Goal: Task Accomplishment & Management: Use online tool/utility

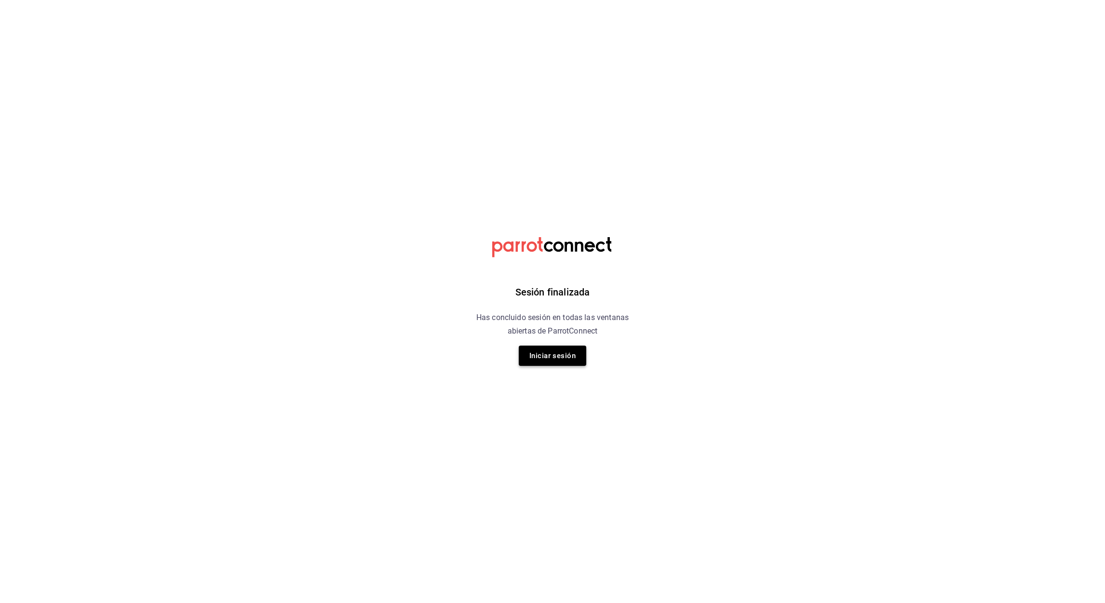
click at [559, 354] on button "Iniciar sesión" at bounding box center [552, 356] width 67 height 20
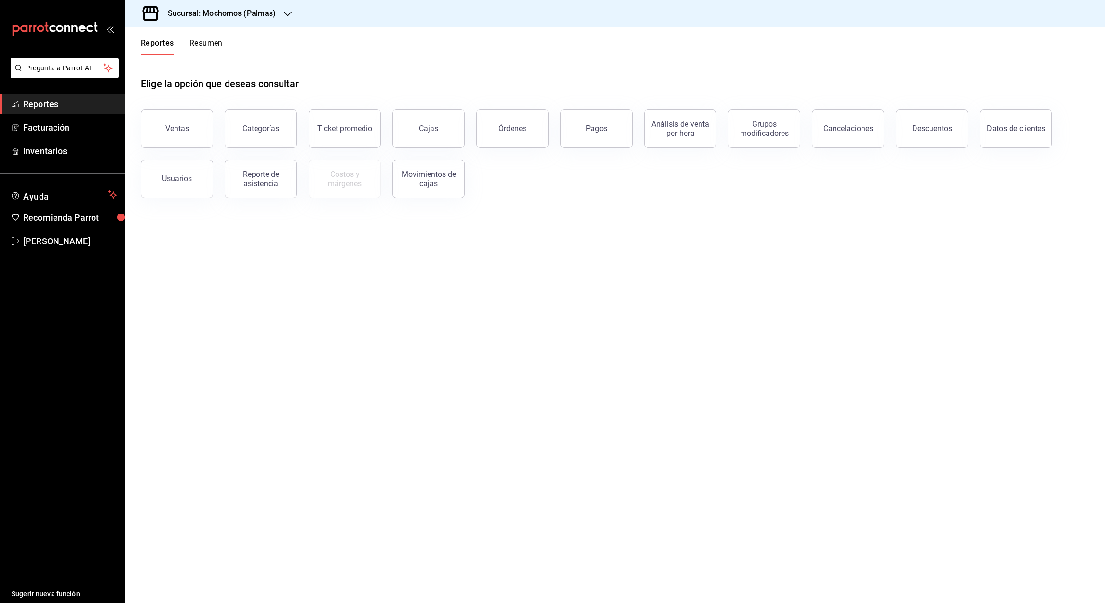
click at [291, 12] on icon "button" at bounding box center [288, 14] width 8 height 5
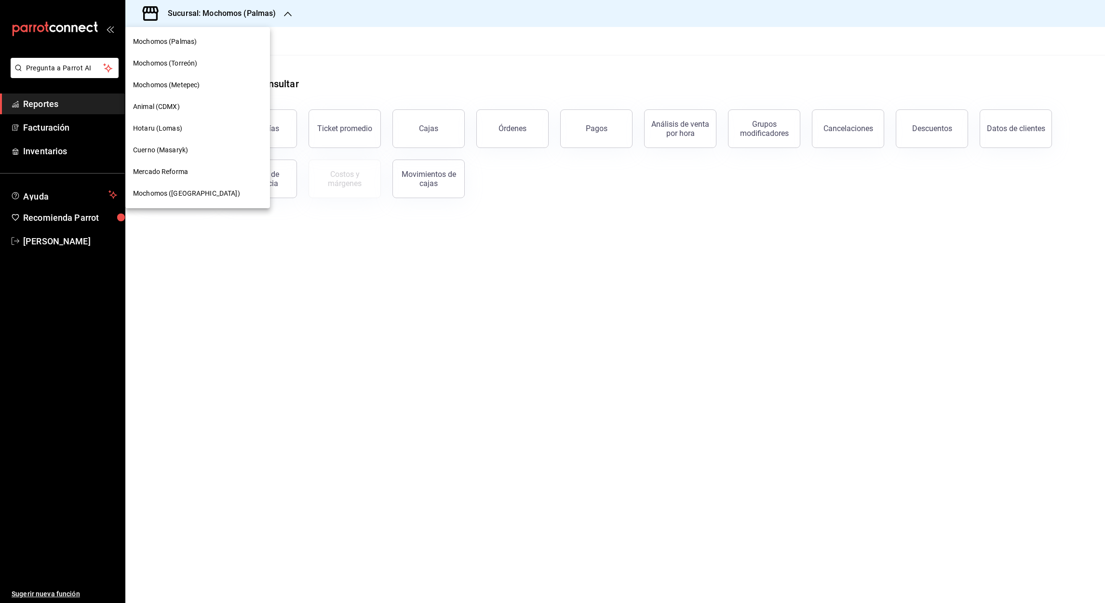
click at [188, 78] on div "Mochomos (Metepec)" at bounding box center [197, 85] width 145 height 22
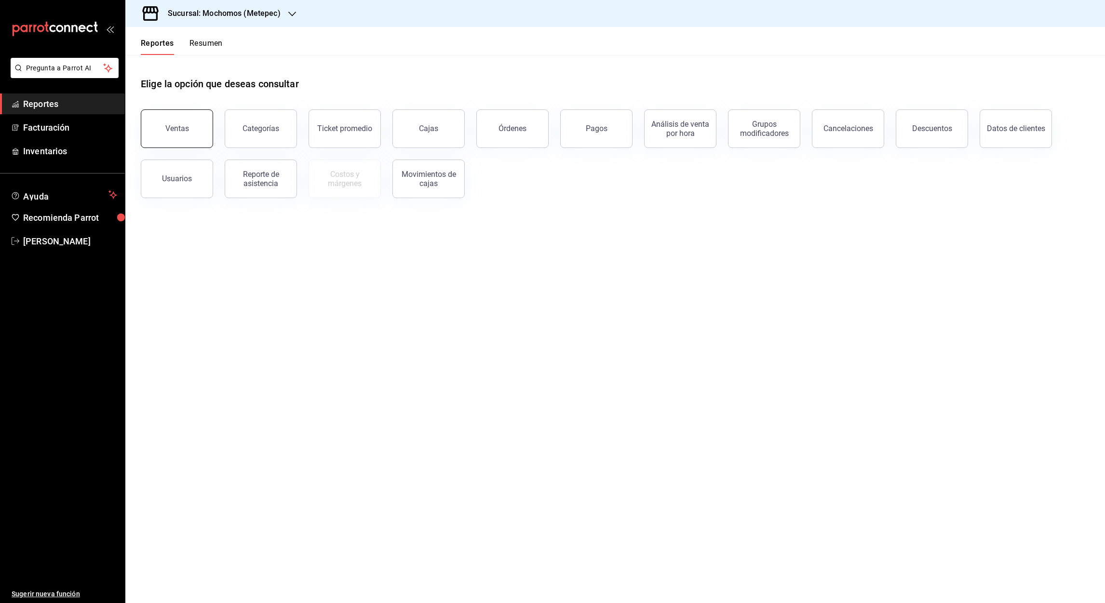
click at [186, 138] on button "Ventas" at bounding box center [177, 128] width 72 height 39
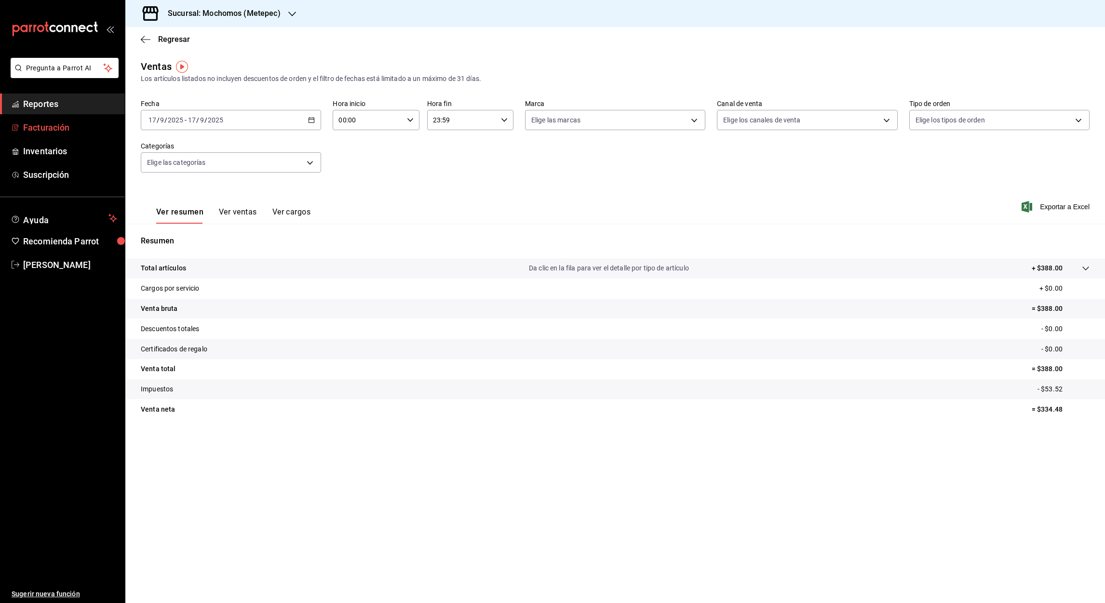
click at [60, 131] on font "Facturación" at bounding box center [46, 127] width 46 height 10
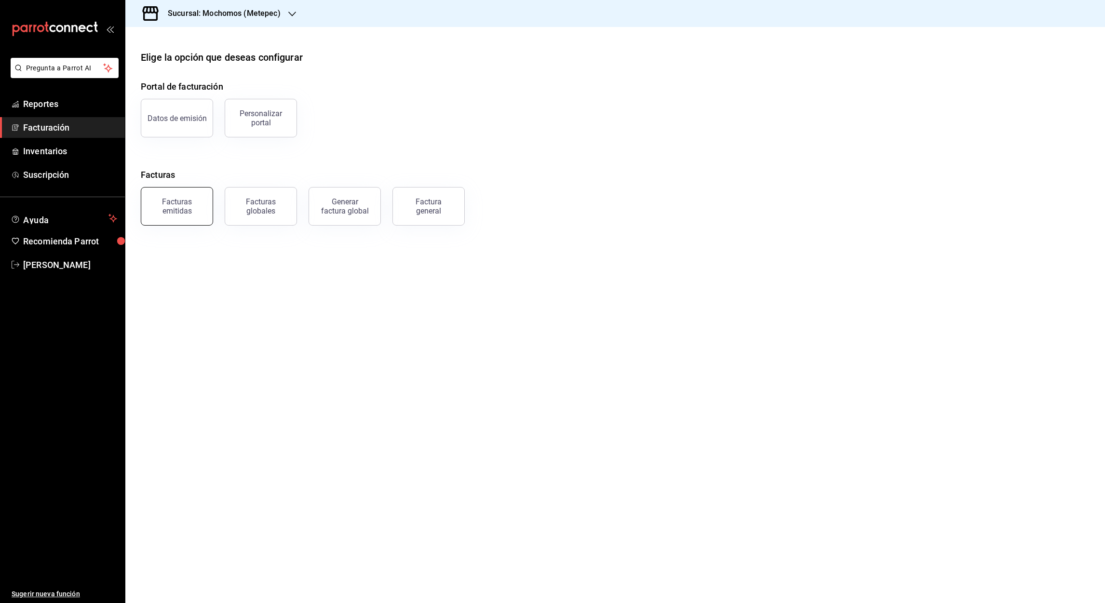
click at [193, 211] on div "Facturas emitidas" at bounding box center [177, 206] width 60 height 18
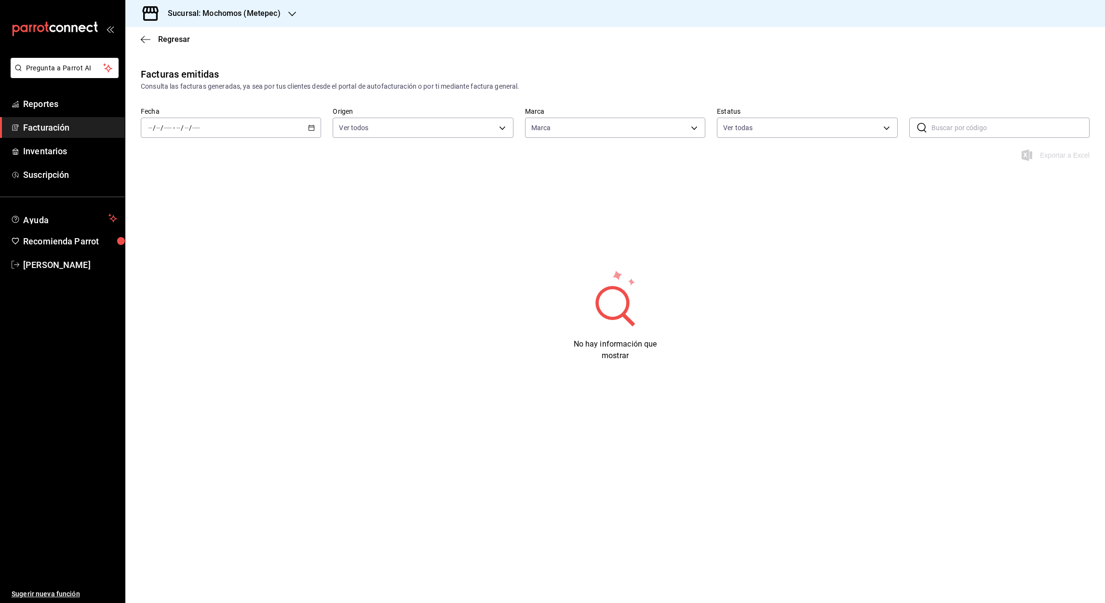
type input "2365f74e-aa6b-4392-bdf2-72765591bddf"
click at [314, 132] on div "/ / - / /" at bounding box center [231, 128] width 180 height 20
click at [173, 227] on span "Mes actual" at bounding box center [186, 222] width 75 height 10
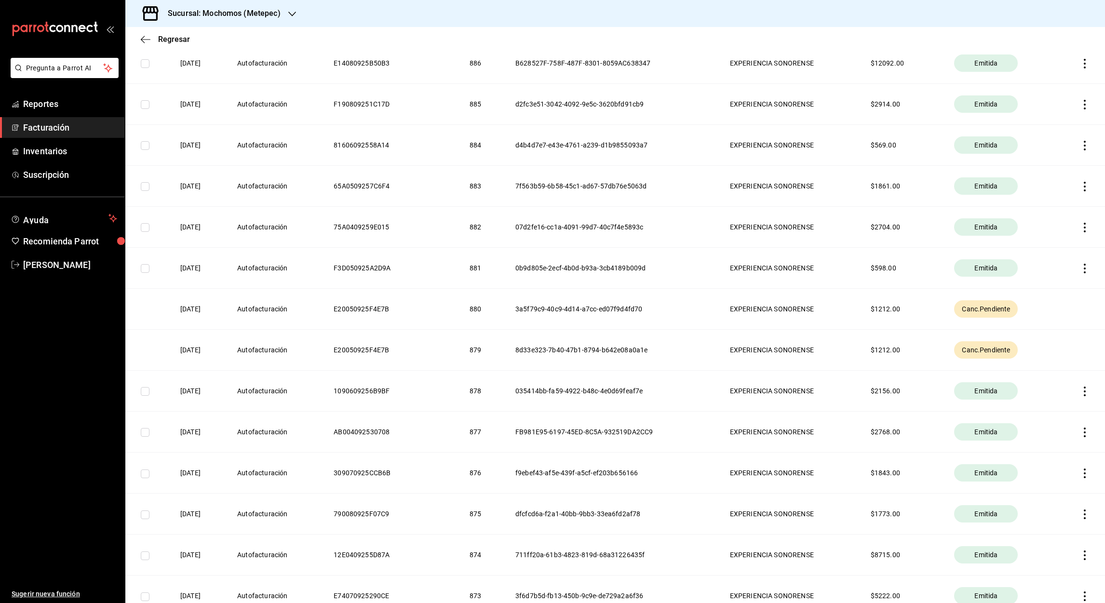
scroll to position [2525, 0]
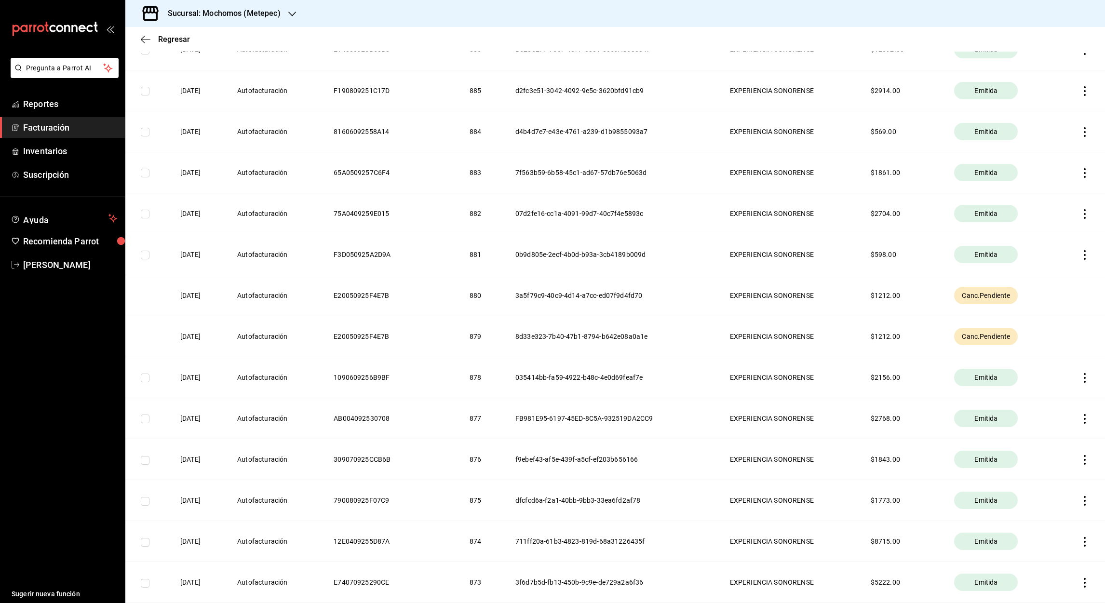
click at [147, 306] on td at bounding box center [146, 295] width 43 height 41
click at [989, 300] on span "Canc.Pendiente" at bounding box center [986, 296] width 56 height 10
copy span "Pendiente"
click at [959, 300] on span "Canc.Pendiente" at bounding box center [986, 296] width 56 height 10
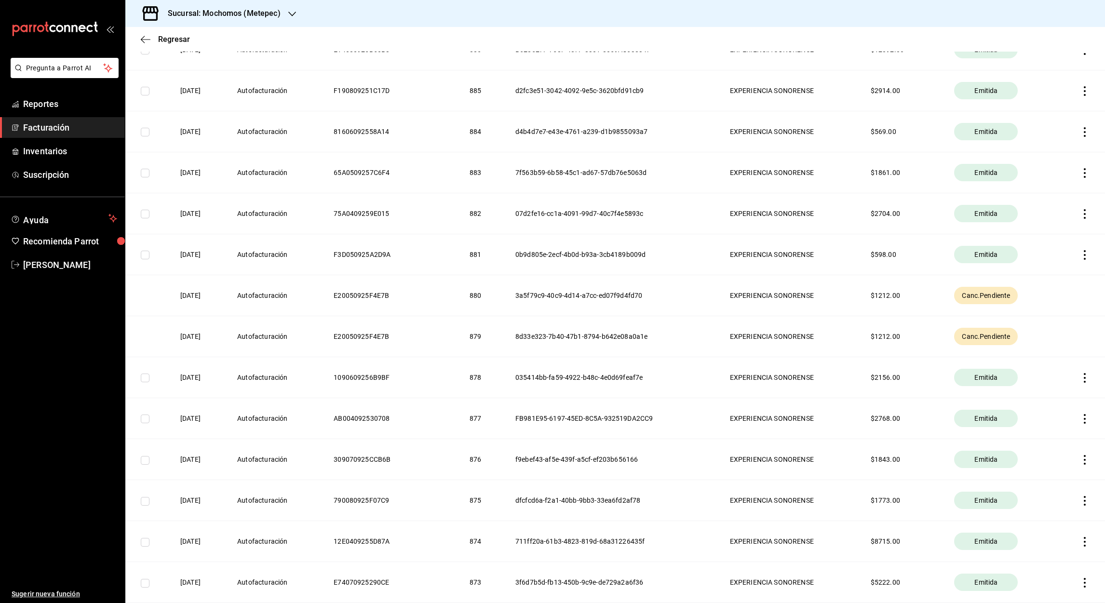
click at [959, 300] on span "Canc.Pendiente" at bounding box center [986, 296] width 56 height 10
drag, startPoint x: 959, startPoint y: 306, endPoint x: 789, endPoint y: 363, distance: 179.7
click at [789, 363] on th "EXPERIENCIA SONORENSE" at bounding box center [788, 377] width 141 height 41
click at [55, 101] on font "Reportes" at bounding box center [40, 104] width 35 height 10
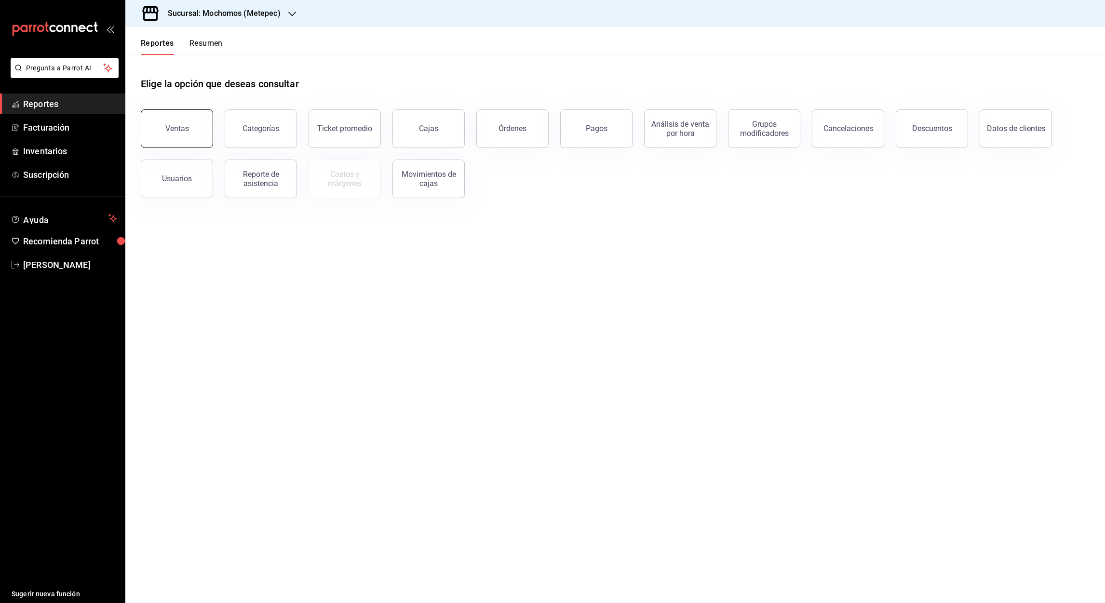
click at [186, 128] on div "Ventas" at bounding box center [177, 128] width 24 height 9
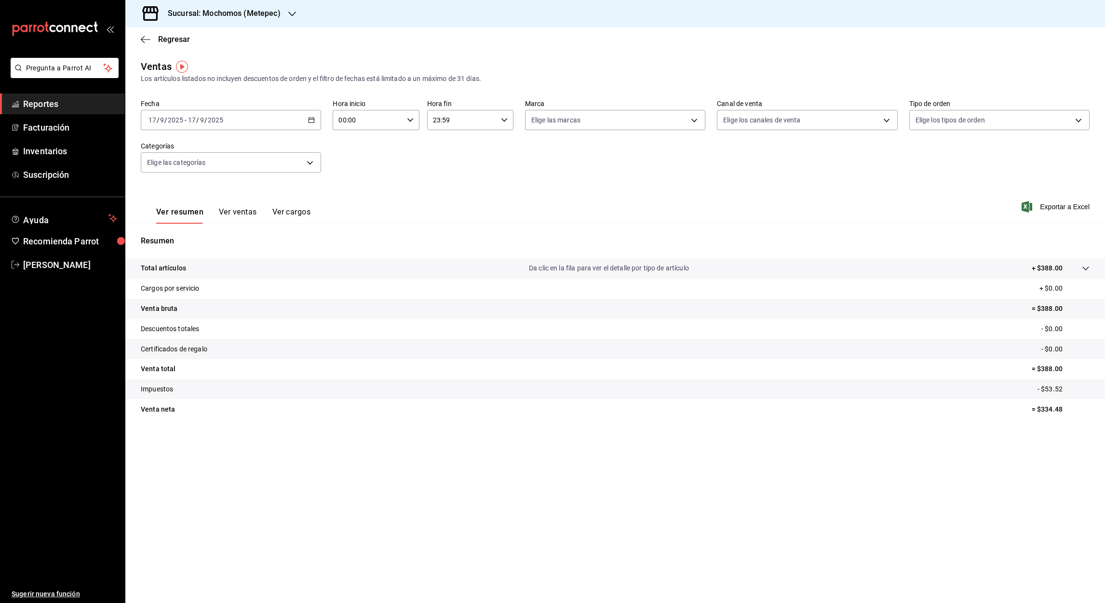
click at [314, 120] on icon "button" at bounding box center [311, 120] width 7 height 7
click at [177, 231] on span "Rango de fechas" at bounding box center [186, 236] width 75 height 10
click at [250, 185] on abbr "1" at bounding box center [251, 184] width 3 height 7
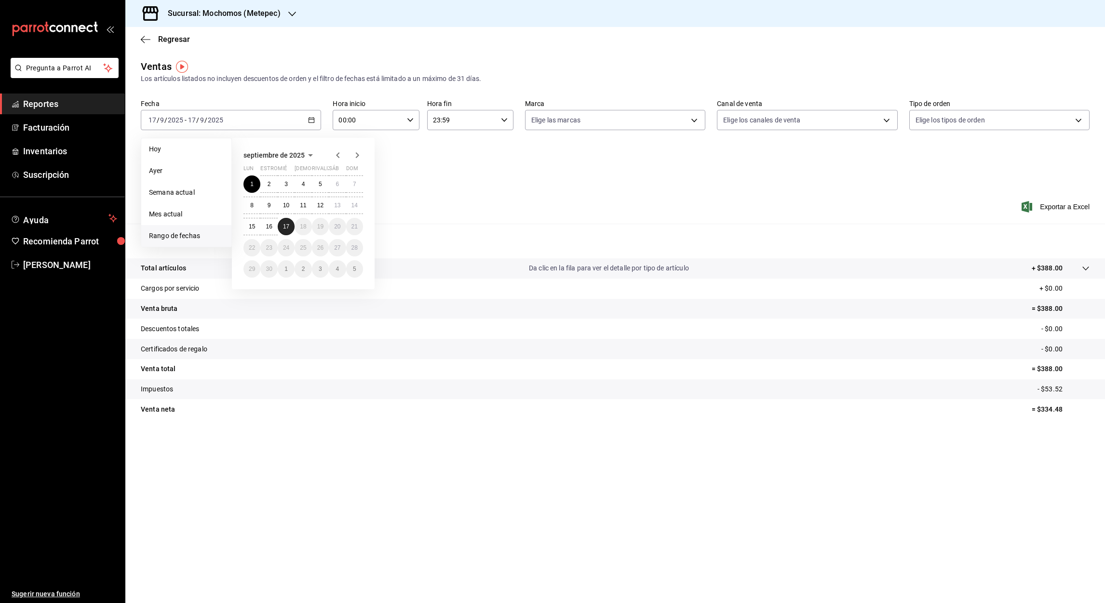
click at [284, 223] on abbr "17" at bounding box center [286, 226] width 6 height 7
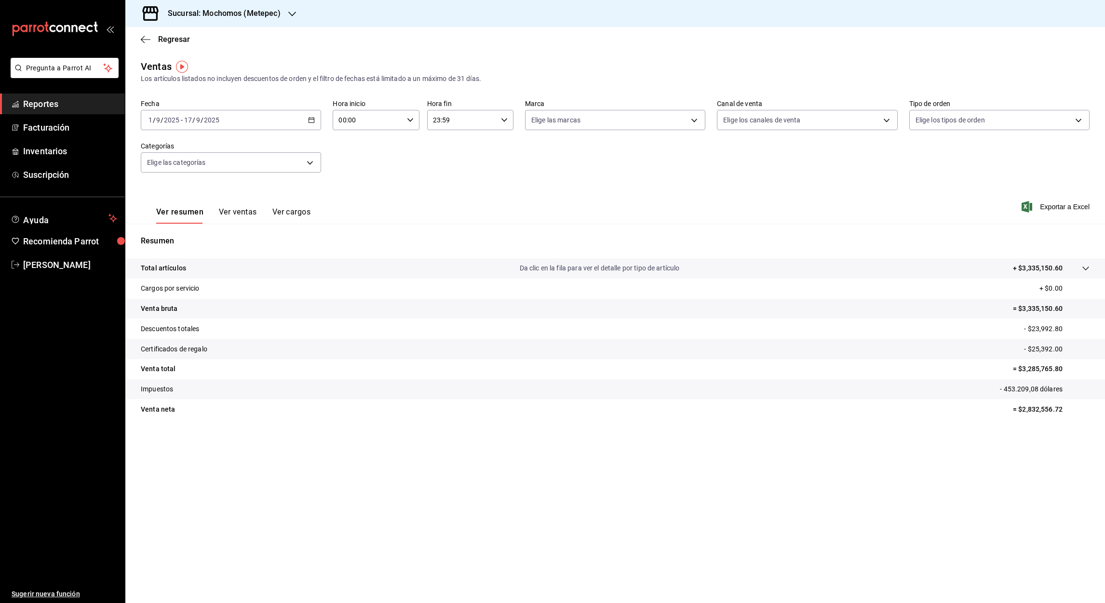
click at [342, 123] on input "00:00" at bounding box center [368, 119] width 70 height 19
click at [356, 177] on span "05" at bounding box center [354, 179] width 28 height 8
type input "05:00"
click at [436, 122] on div at bounding box center [552, 301] width 1105 height 603
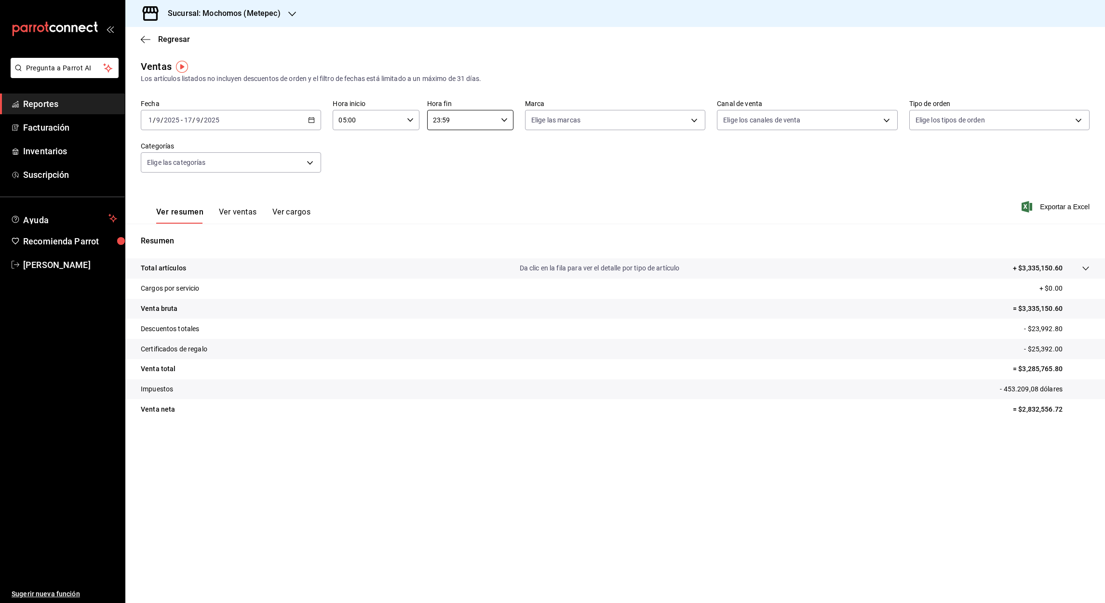
click at [436, 122] on input "23:59" at bounding box center [462, 119] width 70 height 19
click at [447, 152] on span "05" at bounding box center [449, 151] width 28 height 8
click at [446, 121] on div at bounding box center [552, 301] width 1105 height 603
click at [446, 121] on input "05:59" at bounding box center [462, 119] width 70 height 19
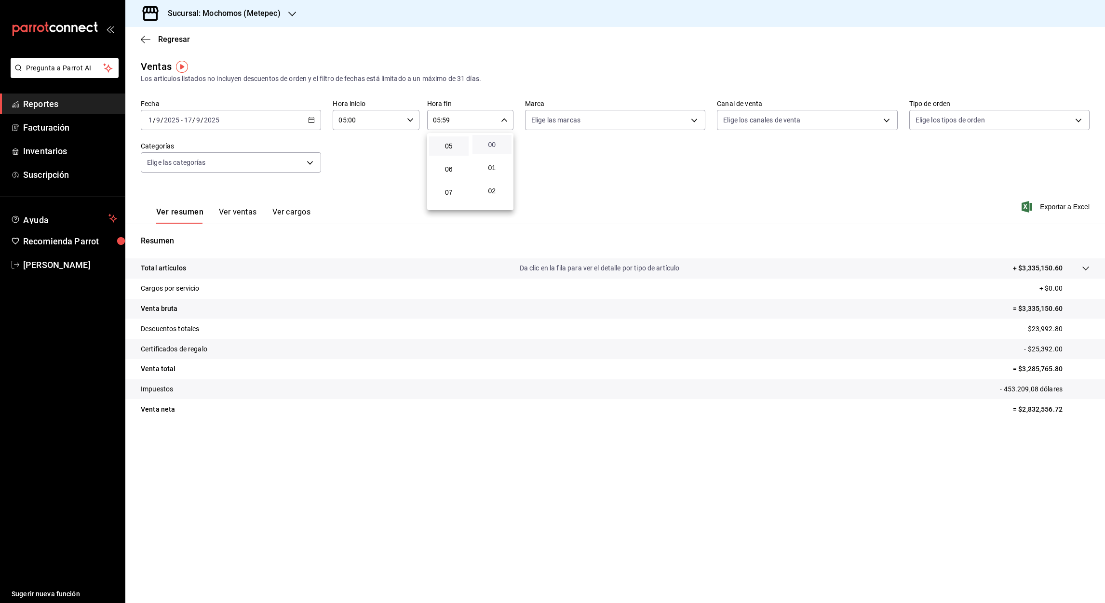
click at [488, 144] on span "00" at bounding box center [492, 145] width 28 height 8
type input "05:00"
click at [1057, 205] on div at bounding box center [552, 301] width 1105 height 603
click at [1059, 208] on font "Exportar a Excel" at bounding box center [1065, 207] width 50 height 8
click at [1052, 208] on font "Exportar a Excel" at bounding box center [1065, 207] width 50 height 8
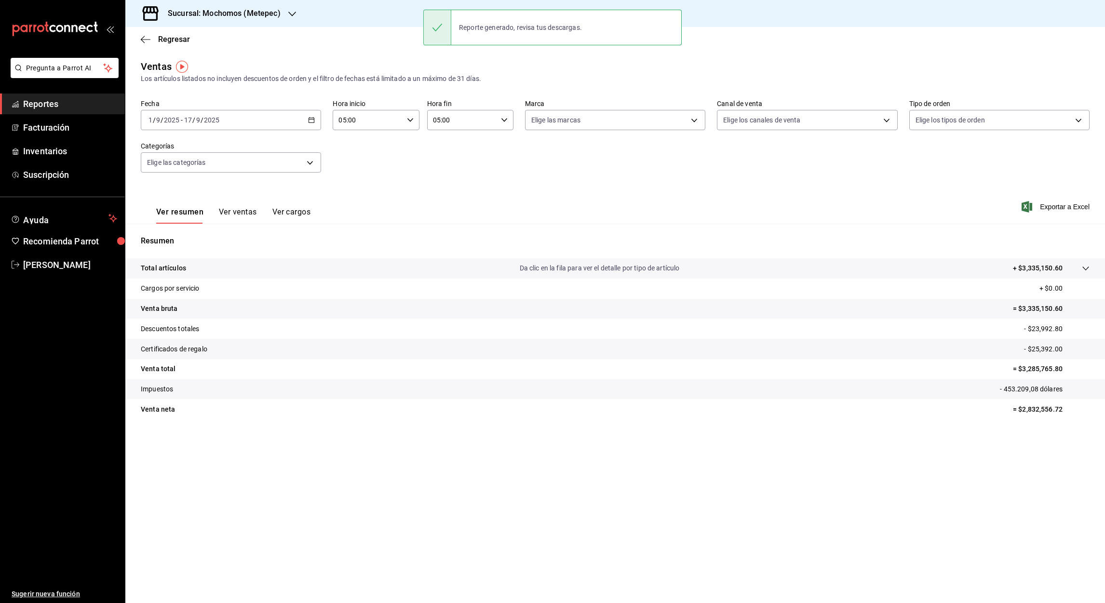
click at [311, 122] on \(Stroke\) "button" at bounding box center [311, 120] width 6 height 5
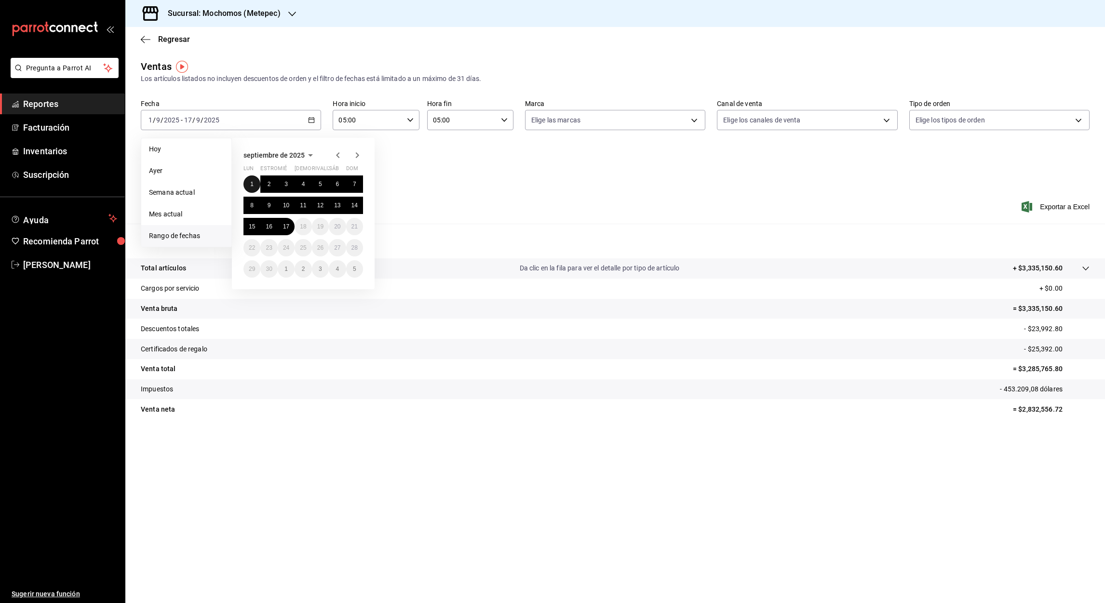
click at [250, 189] on button "1" at bounding box center [251, 183] width 17 height 17
click at [284, 226] on abbr "17" at bounding box center [286, 226] width 6 height 7
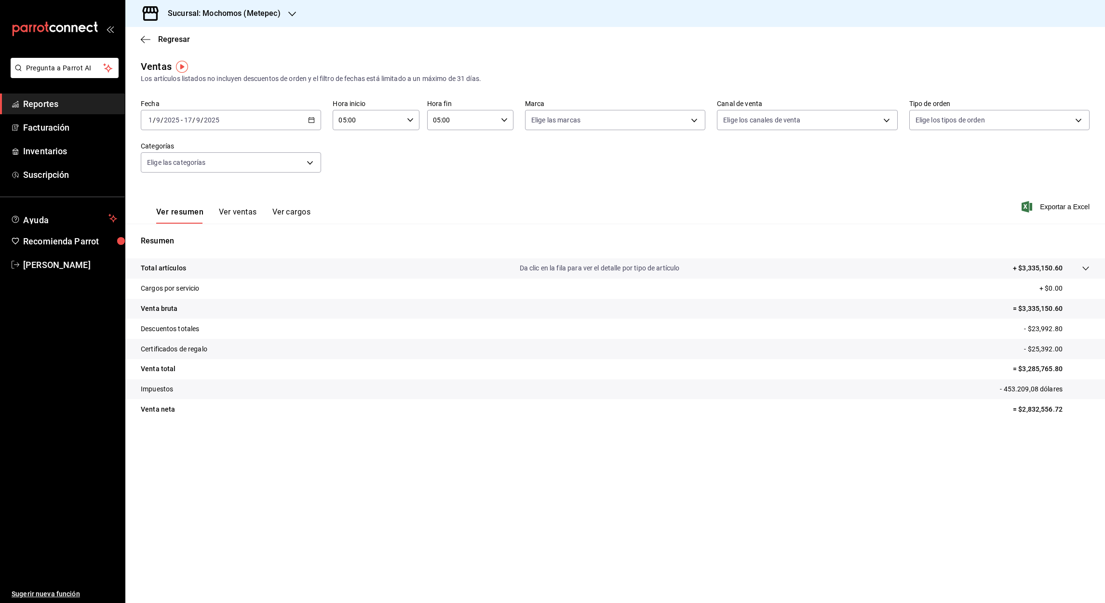
click at [342, 124] on input "05:00" at bounding box center [368, 119] width 70 height 19
click at [356, 147] on span "05" at bounding box center [354, 146] width 28 height 8
click at [437, 121] on div at bounding box center [552, 301] width 1105 height 603
click at [437, 121] on input "05:00" at bounding box center [462, 119] width 70 height 19
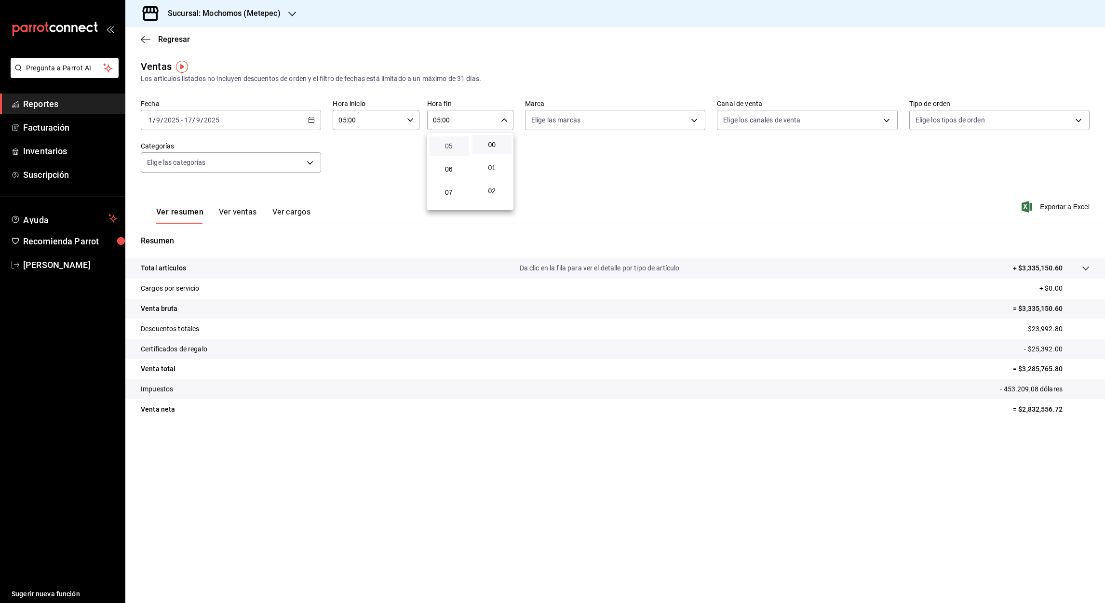
click at [452, 142] on span "05" at bounding box center [449, 146] width 28 height 8
click at [1060, 212] on div at bounding box center [552, 301] width 1105 height 603
click at [1055, 207] on font "Exportar a Excel" at bounding box center [1065, 207] width 50 height 8
click at [145, 40] on icon "button" at bounding box center [146, 39] width 10 height 9
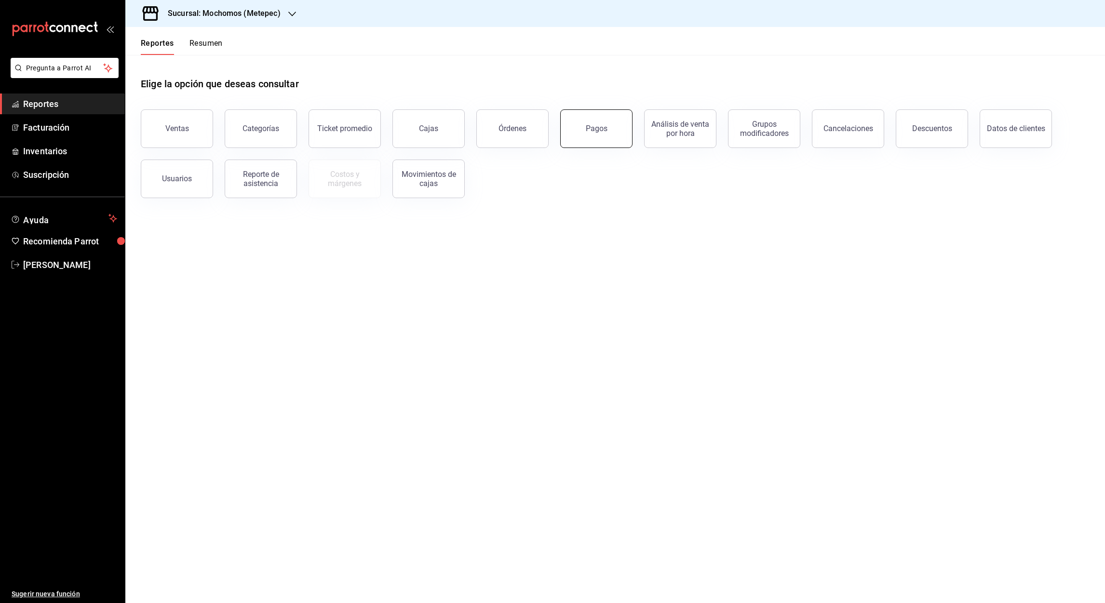
click at [594, 134] on button "Pagos" at bounding box center [596, 128] width 72 height 39
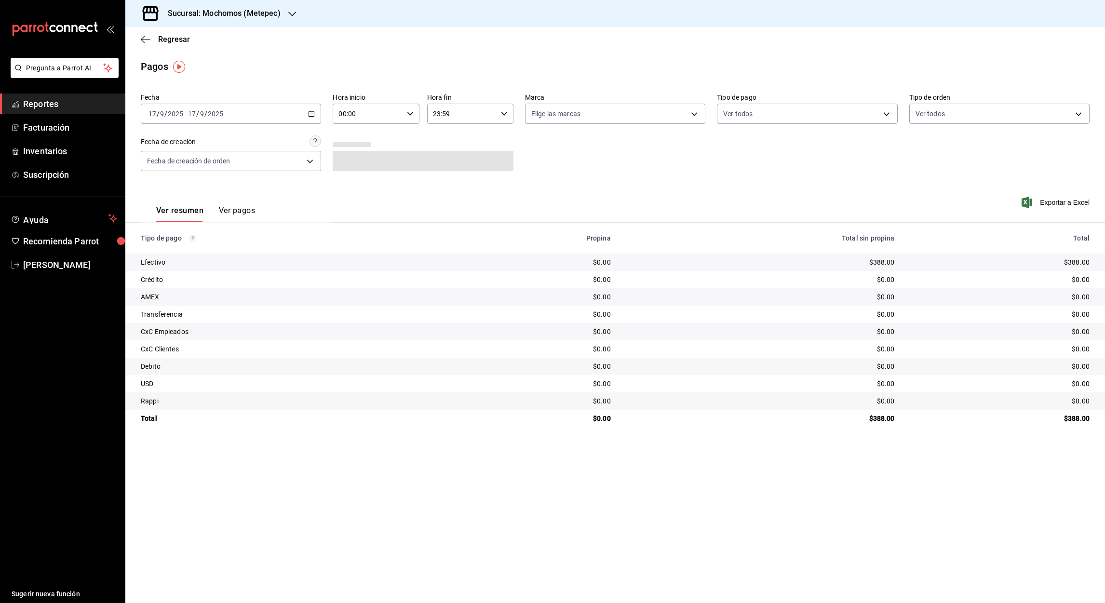
click at [310, 110] on icon "button" at bounding box center [311, 113] width 7 height 7
click at [183, 249] on span "Rango de fechas" at bounding box center [186, 251] width 75 height 10
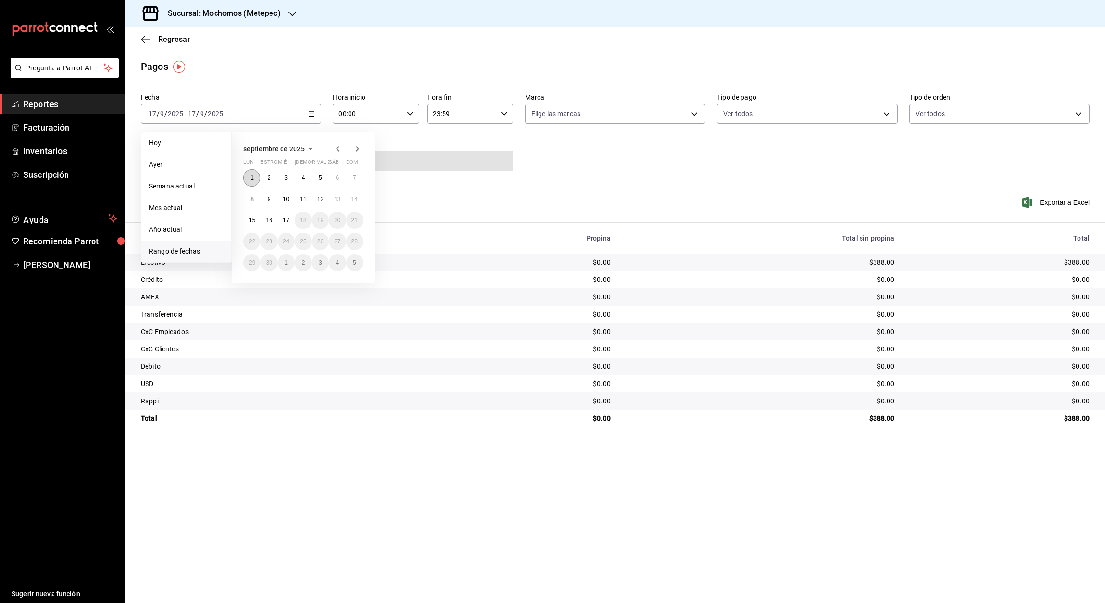
click at [253, 177] on abbr "1" at bounding box center [251, 177] width 3 height 7
click at [285, 217] on abbr "17" at bounding box center [286, 220] width 6 height 7
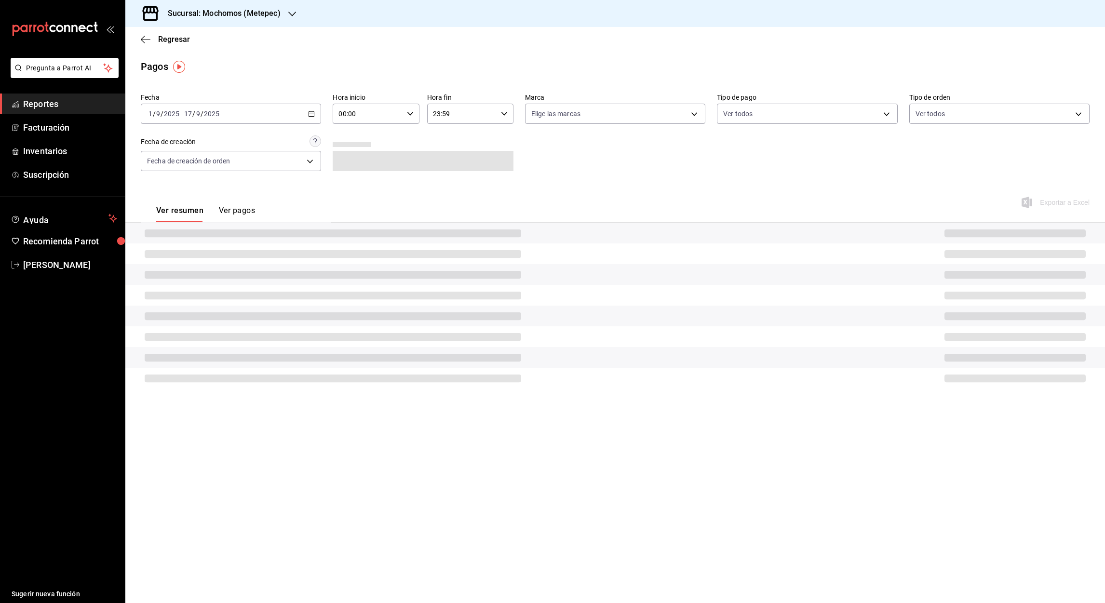
click at [343, 116] on input "00:00" at bounding box center [368, 113] width 70 height 19
click at [357, 159] on span "05" at bounding box center [354, 161] width 28 height 8
type input "05:00"
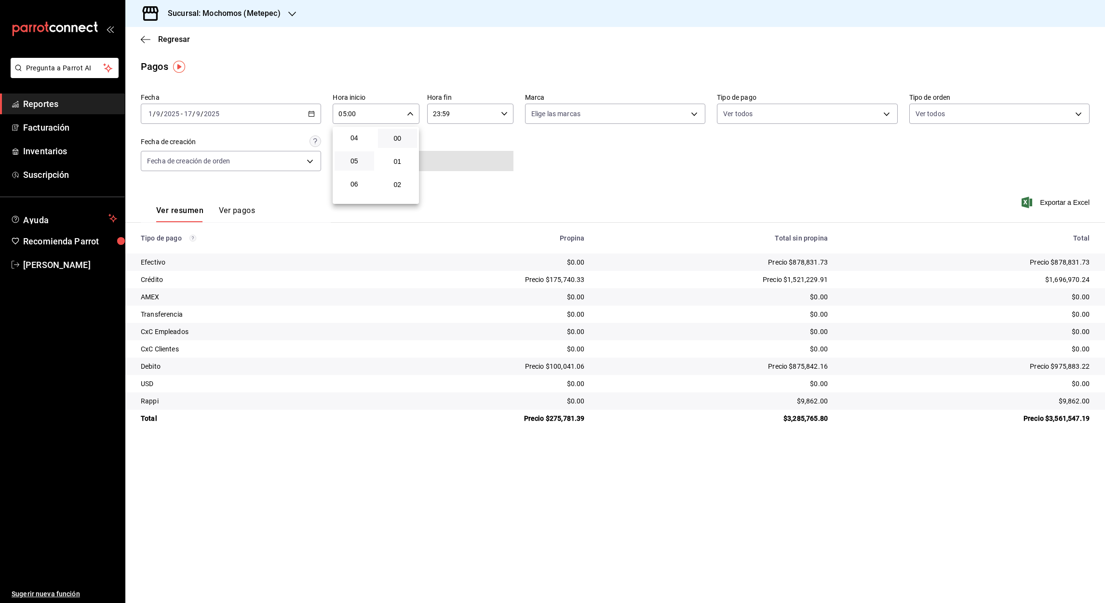
click at [438, 116] on div at bounding box center [552, 301] width 1105 height 603
click at [435, 116] on input "23:59" at bounding box center [462, 113] width 70 height 19
click at [447, 159] on span "05" at bounding box center [449, 163] width 28 height 8
click at [447, 118] on div at bounding box center [552, 301] width 1105 height 603
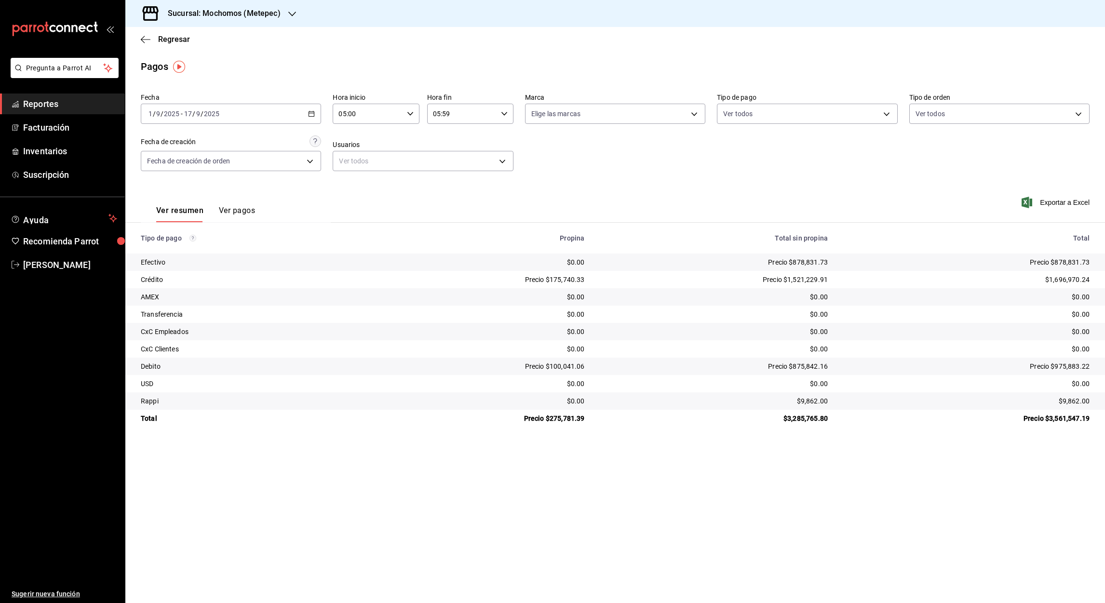
click at [444, 113] on input "05:59" at bounding box center [462, 113] width 70 height 19
click at [493, 138] on span "00" at bounding box center [492, 138] width 28 height 8
type input "05:00"
click at [1062, 203] on div at bounding box center [552, 301] width 1105 height 603
click at [1060, 202] on font "Exportar a Excel" at bounding box center [1065, 203] width 50 height 8
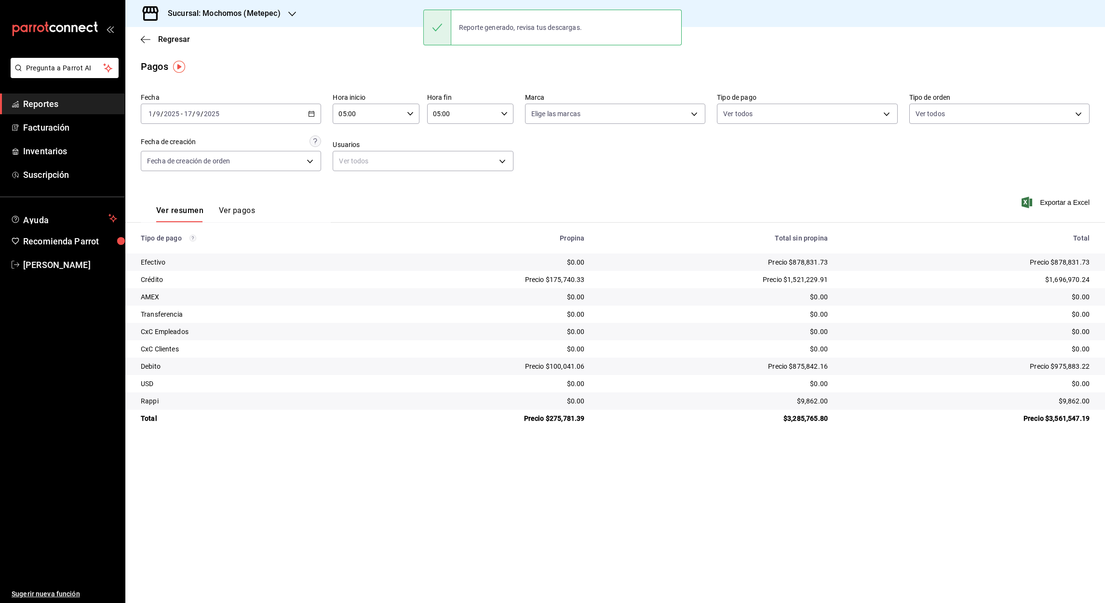
click at [707, 70] on div "Pagos" at bounding box center [614, 66] width 979 height 14
